Goal: Task Accomplishment & Management: Use online tool/utility

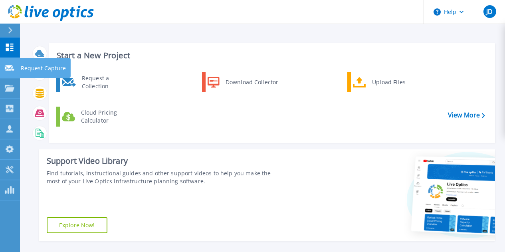
click at [10, 69] on icon at bounding box center [10, 68] width 10 height 6
click at [43, 75] on p "Request Capture" at bounding box center [43, 68] width 45 height 21
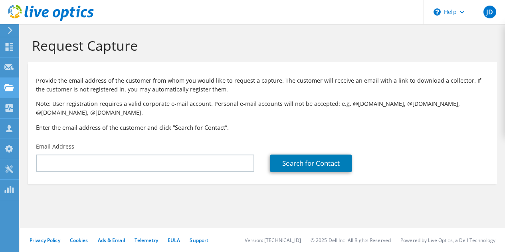
click at [7, 86] on use at bounding box center [9, 87] width 10 height 7
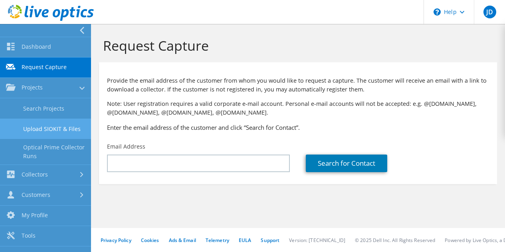
click at [52, 127] on link "Upload SIOKIT & Files" at bounding box center [45, 129] width 91 height 20
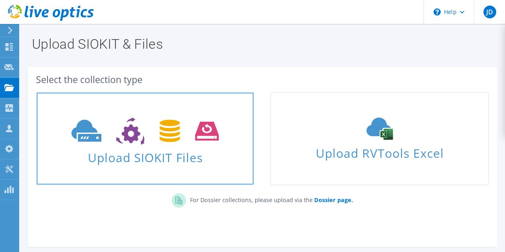
click at [152, 159] on span "Upload SIOKIT Files" at bounding box center [145, 155] width 217 height 17
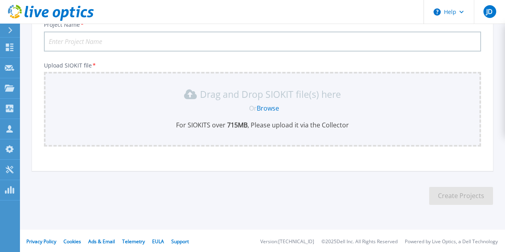
scroll to position [66, 0]
click at [139, 40] on input "Project Name *" at bounding box center [262, 40] width 437 height 20
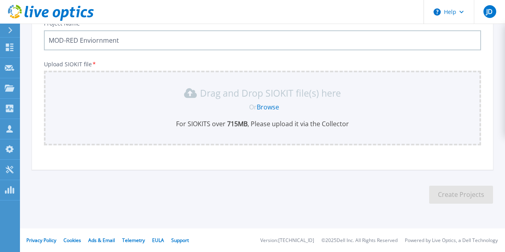
type input "MOD-RED Enviornment"
click at [265, 106] on link "Browse" at bounding box center [268, 107] width 22 height 9
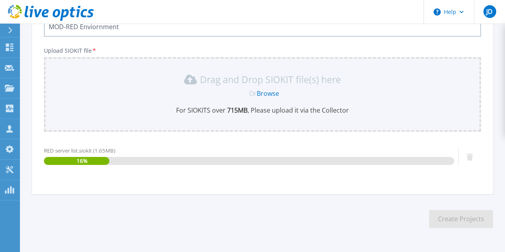
scroll to position [104, 0]
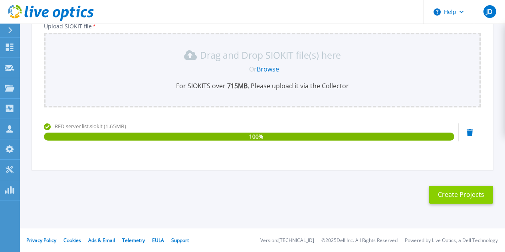
click at [462, 198] on button "Create Projects" at bounding box center [461, 195] width 64 height 18
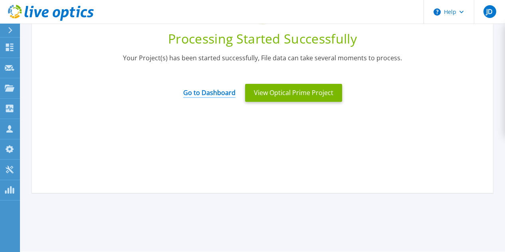
click at [192, 90] on link "Go to Dashboard" at bounding box center [209, 90] width 52 height 16
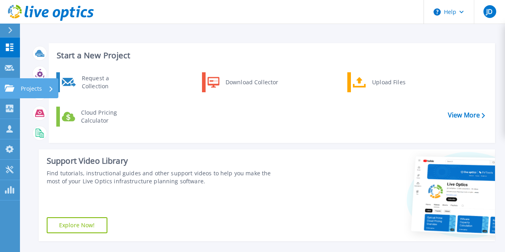
click at [31, 89] on p "Projects" at bounding box center [31, 88] width 21 height 21
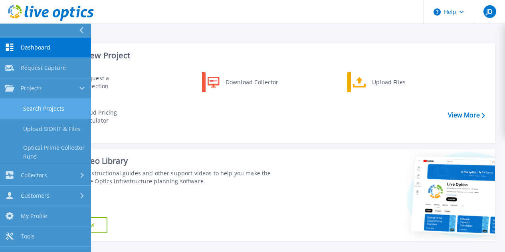
click at [41, 109] on link "Search Projects" at bounding box center [45, 109] width 91 height 20
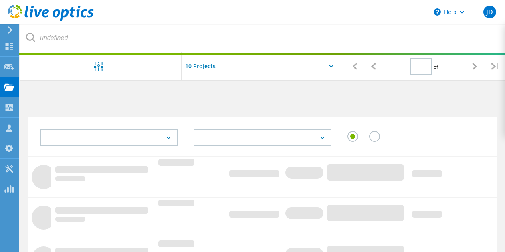
type input "1"
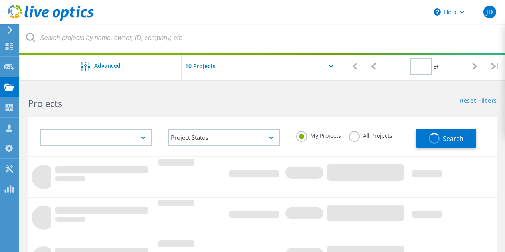
type input "1"
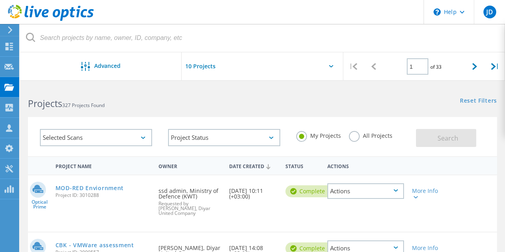
drag, startPoint x: 113, startPoint y: 188, endPoint x: 124, endPoint y: 184, distance: 11.1
click at [113, 188] on link "MOD-RED Enviornment" at bounding box center [90, 188] width 68 height 6
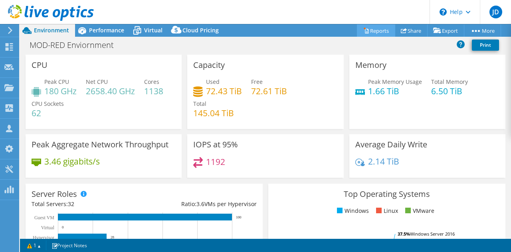
click at [369, 30] on link "Reports" at bounding box center [376, 30] width 38 height 12
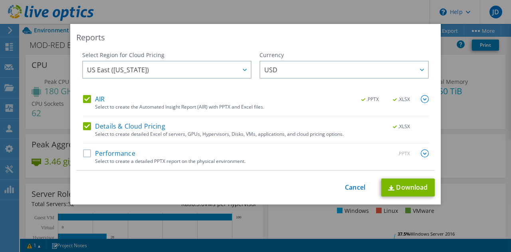
click at [85, 154] on label "Performance" at bounding box center [109, 153] width 52 height 8
click at [0, 0] on input "Performance" at bounding box center [0, 0] width 0 height 0
click at [400, 193] on link "Download" at bounding box center [409, 188] width 54 height 18
click at [326, 12] on div "Reports Select Region for Cloud Pricing Asia Pacific (Hong Kong) Asia Pacific (…" at bounding box center [255, 126] width 511 height 252
